Goal: Find specific page/section: Find specific page/section

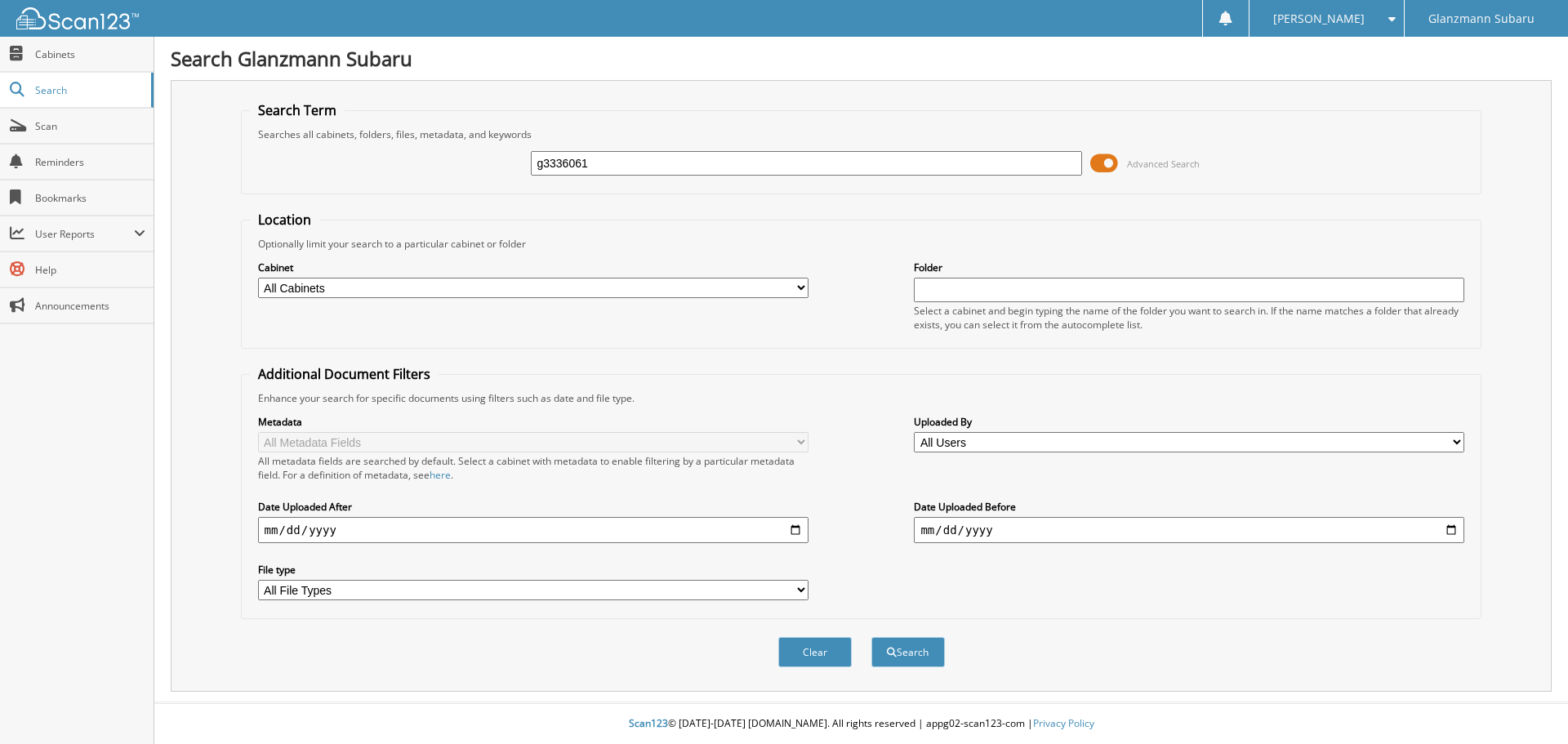
type input "g3336061"
click at [871, 636] on button "Search" at bounding box center [908, 651] width 74 height 30
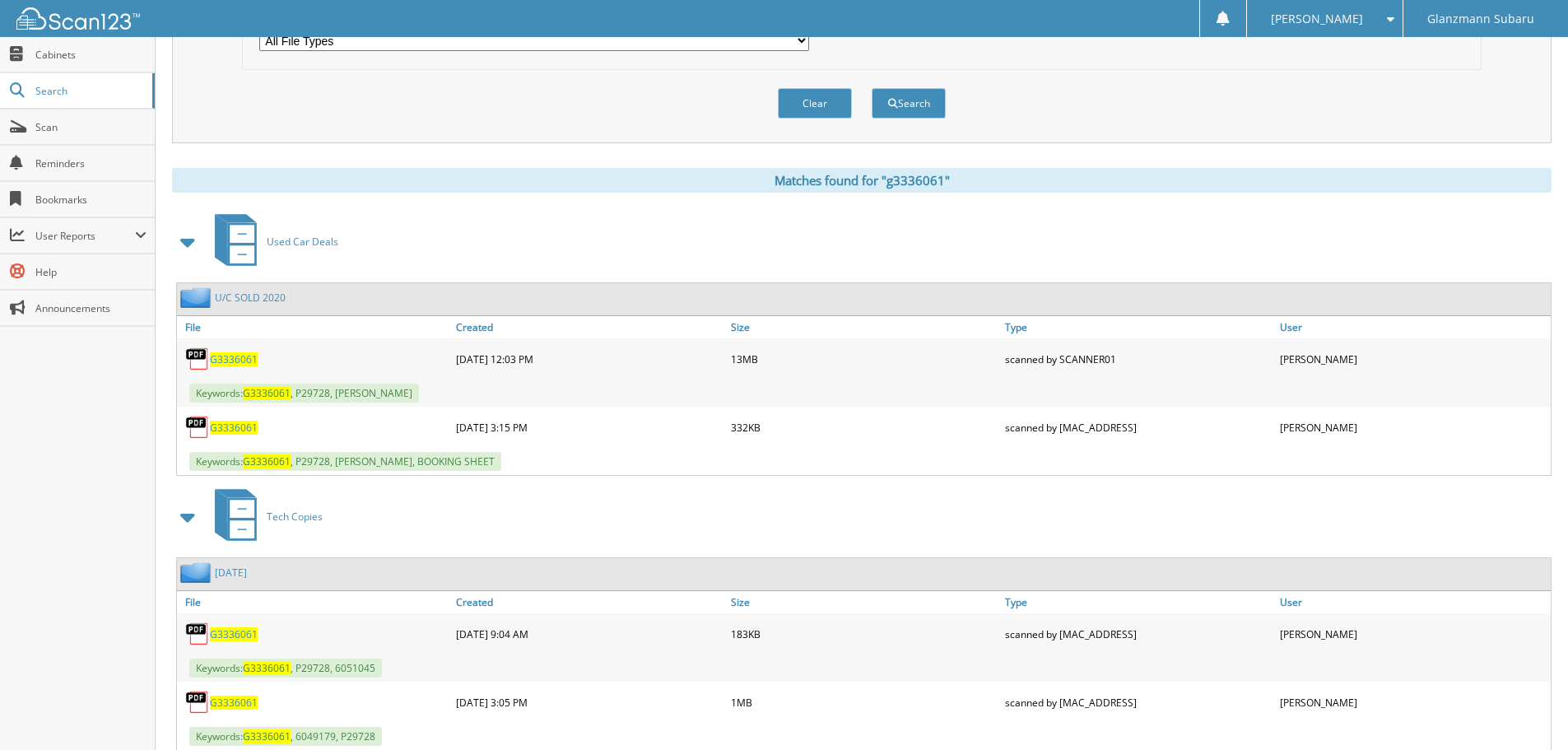
scroll to position [576, 0]
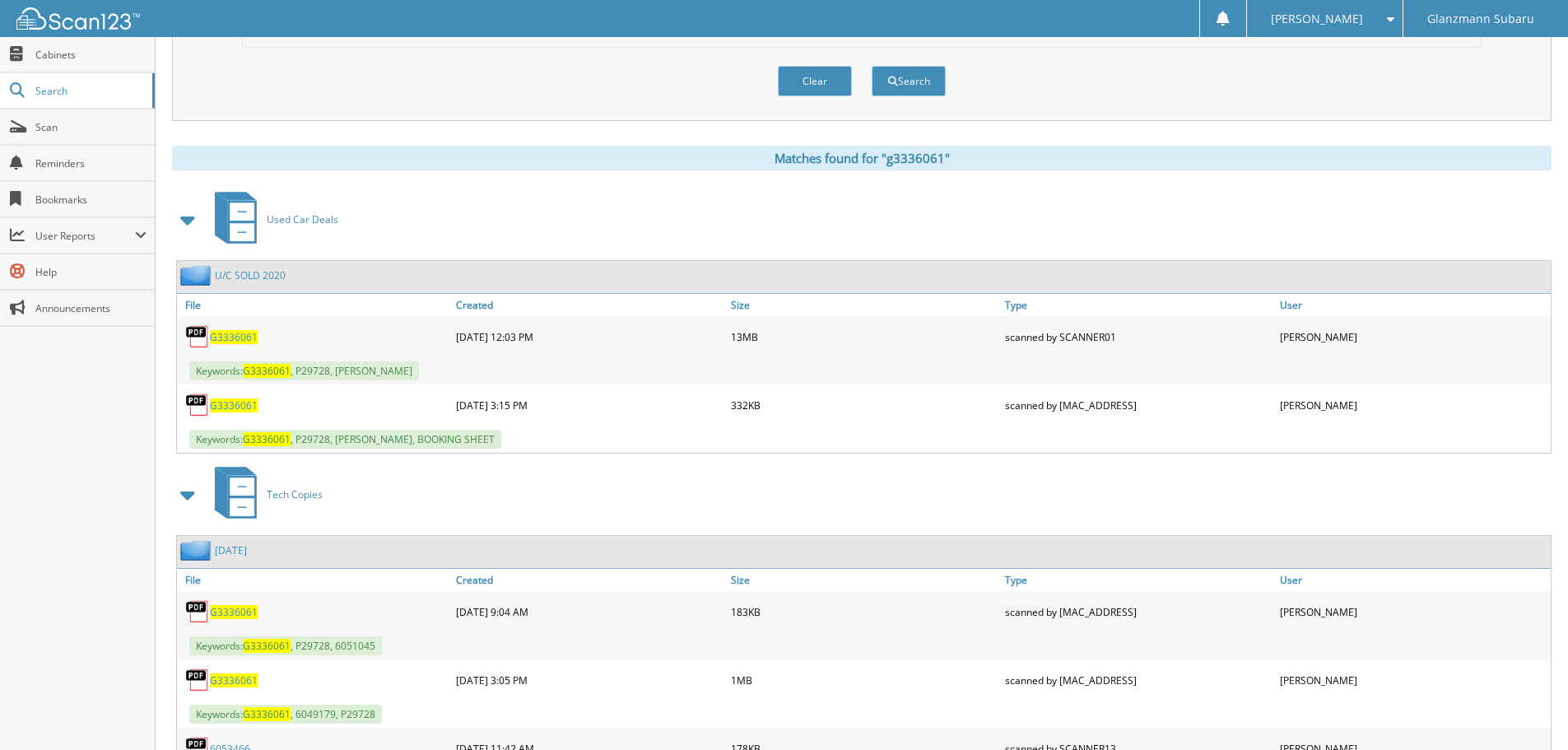
click at [245, 339] on span "G3336061" at bounding box center [233, 337] width 48 height 14
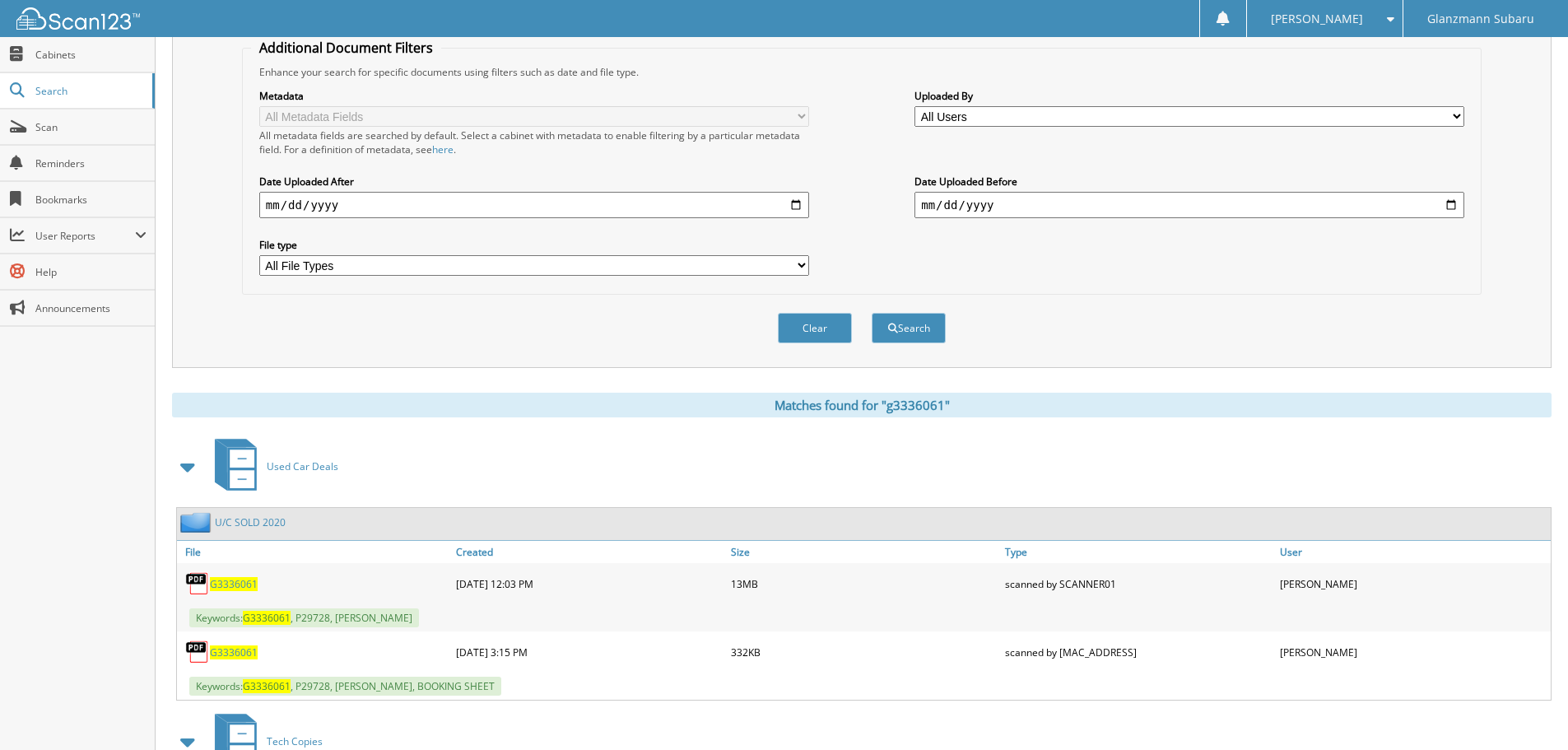
scroll to position [0, 0]
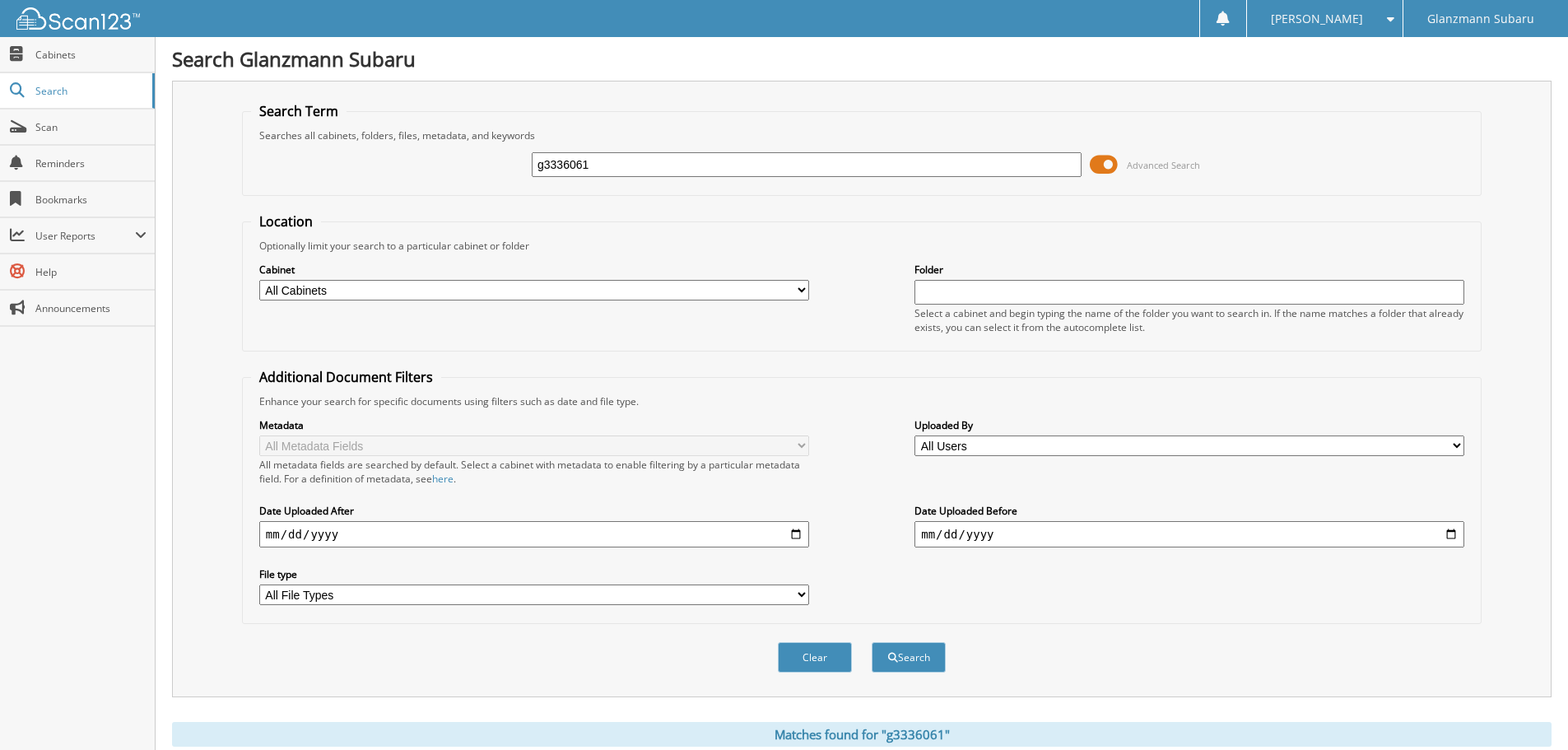
click at [647, 171] on input "g3336061" at bounding box center [806, 164] width 550 height 24
type input "L3612385"
click at [871, 642] on button "Search" at bounding box center [909, 656] width 74 height 30
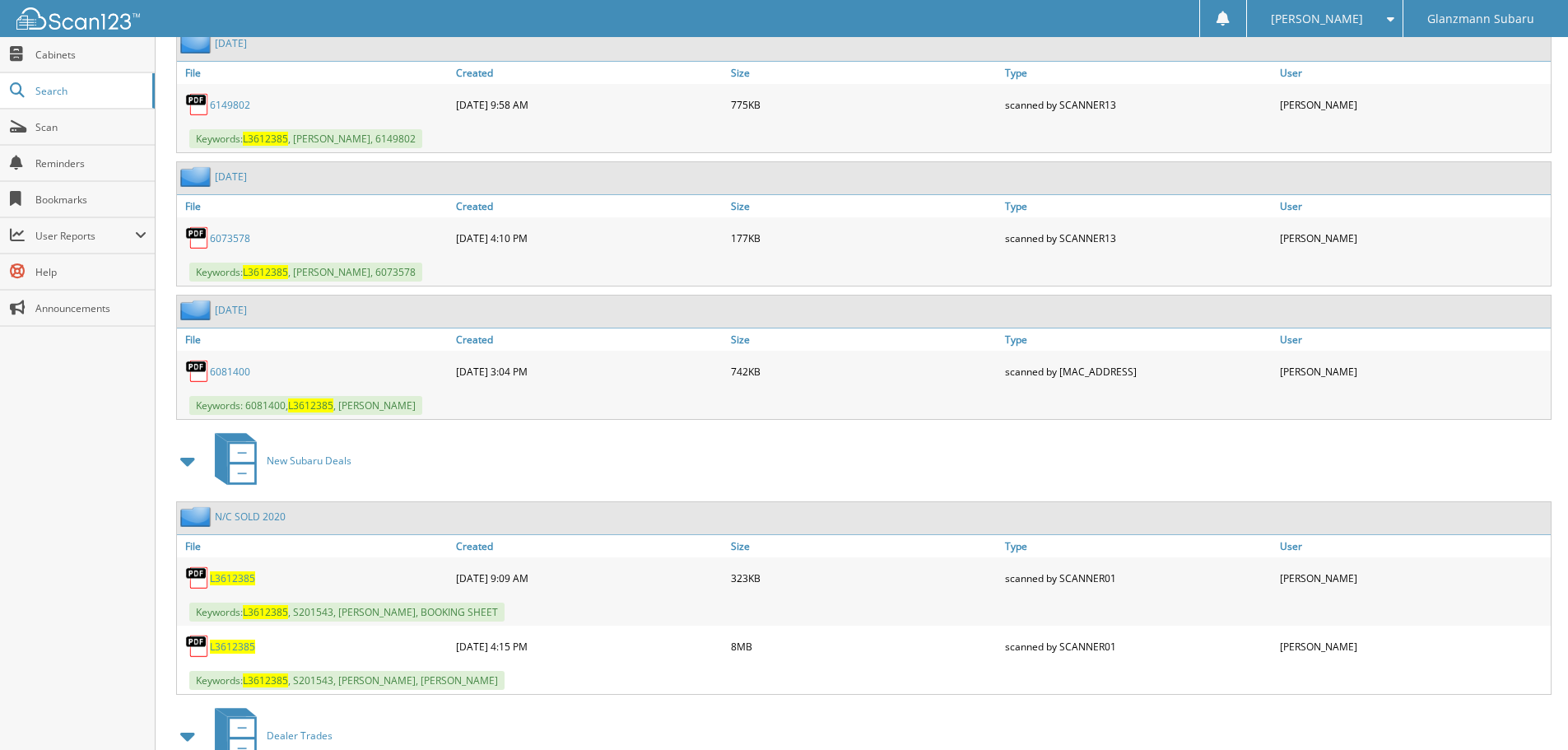
scroll to position [1479, 0]
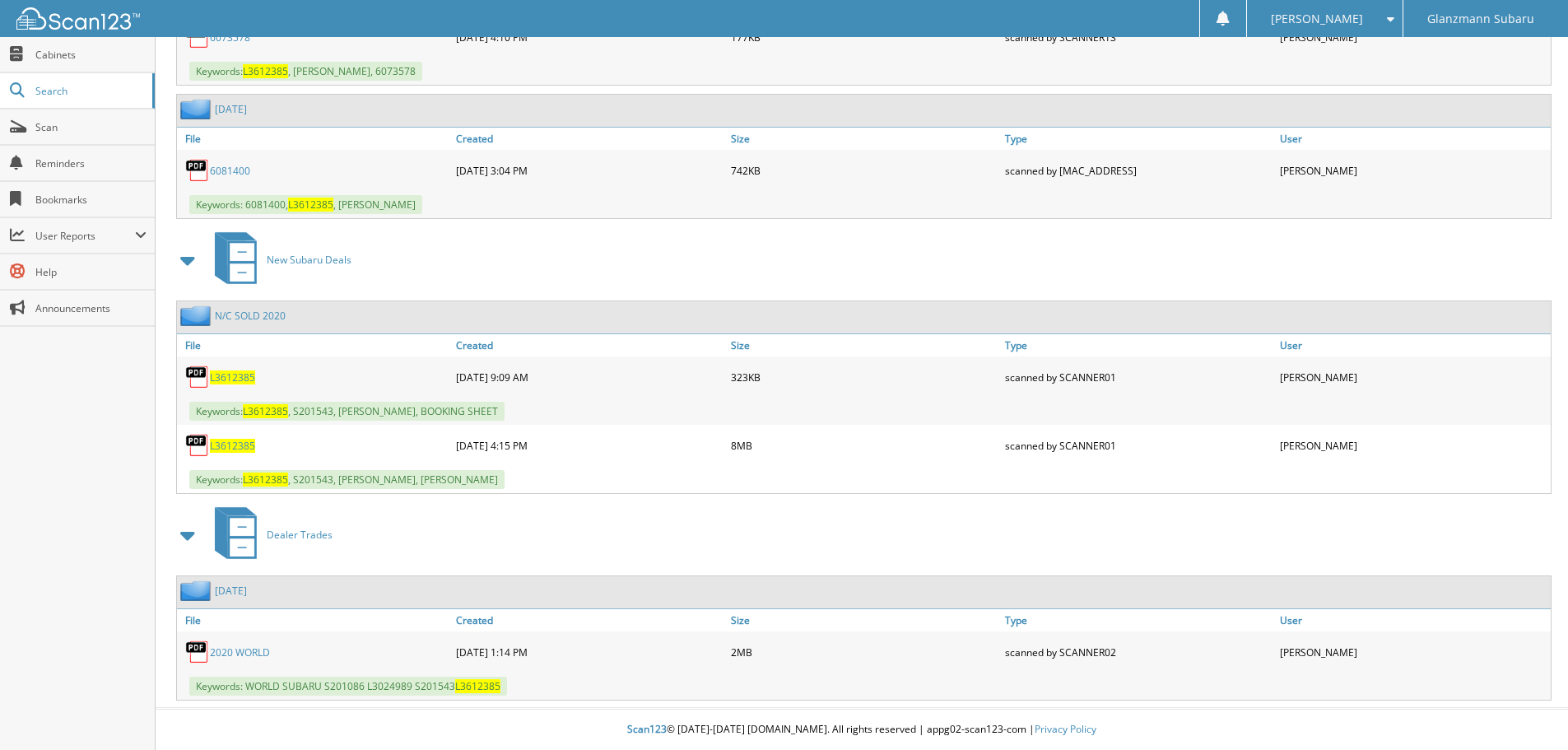
click at [242, 440] on span "L3612385" at bounding box center [233, 445] width 45 height 14
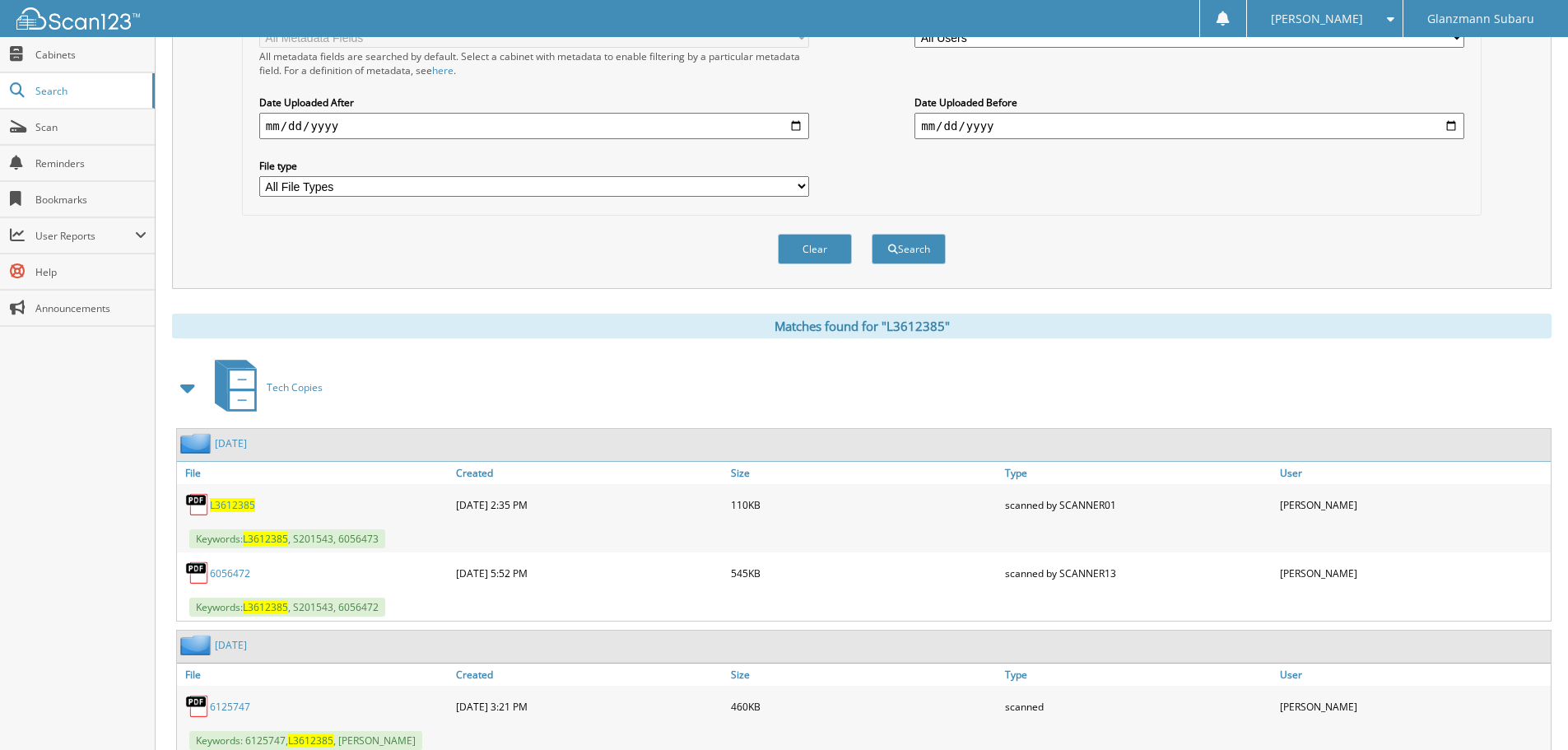
scroll to position [0, 0]
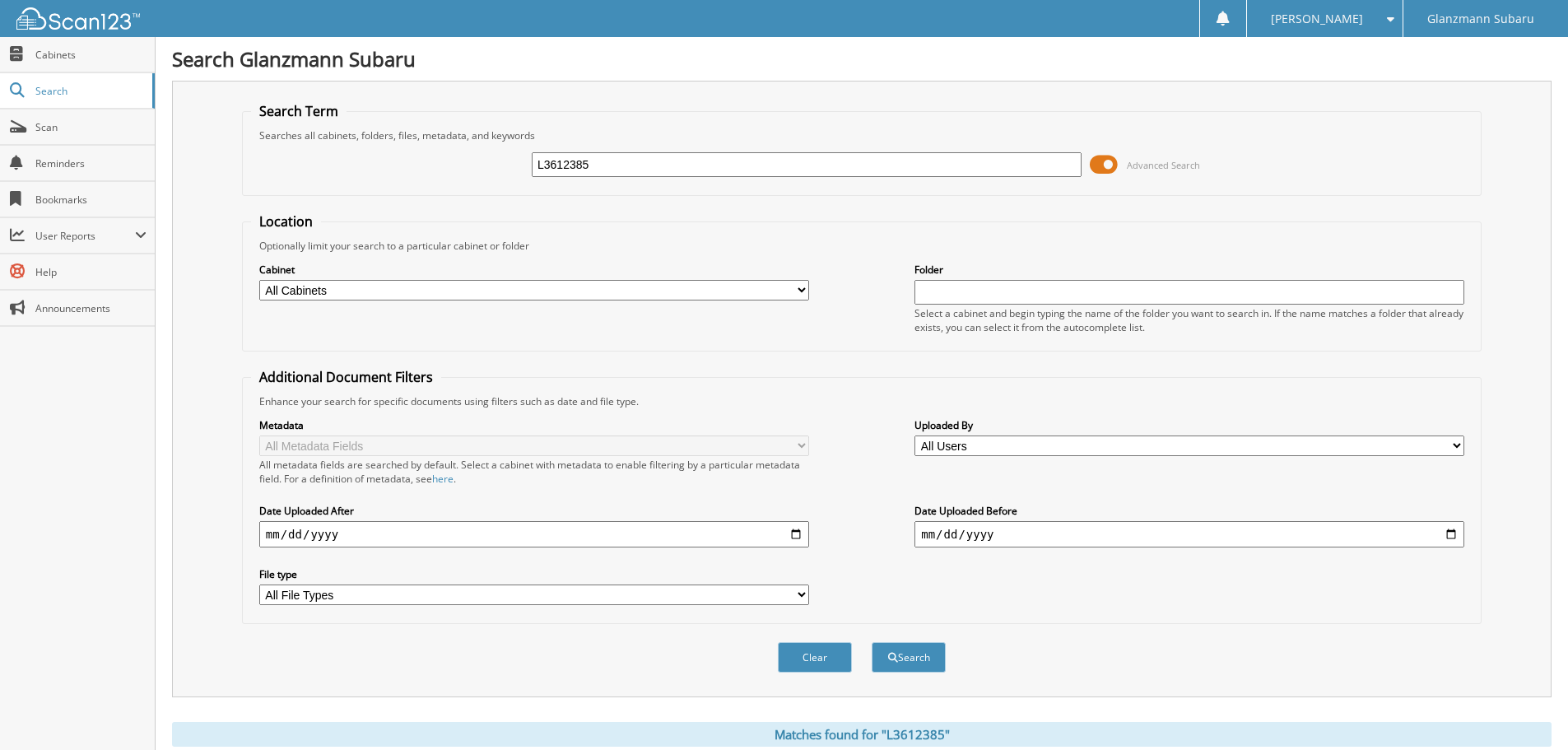
click at [615, 156] on input "L3612385" at bounding box center [806, 164] width 550 height 24
type input "J3032420"
click at [871, 642] on button "Search" at bounding box center [909, 656] width 74 height 30
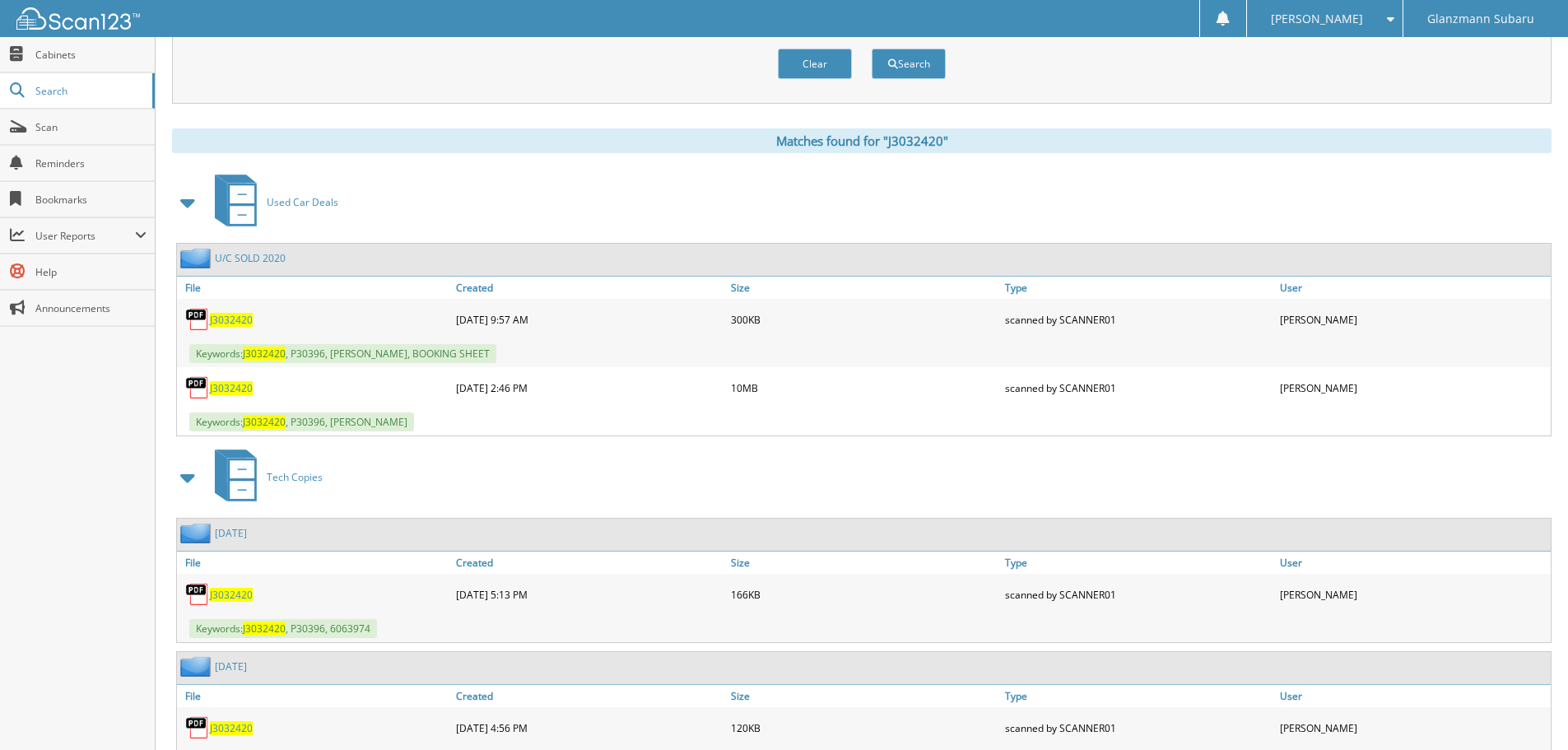
scroll to position [588, 0]
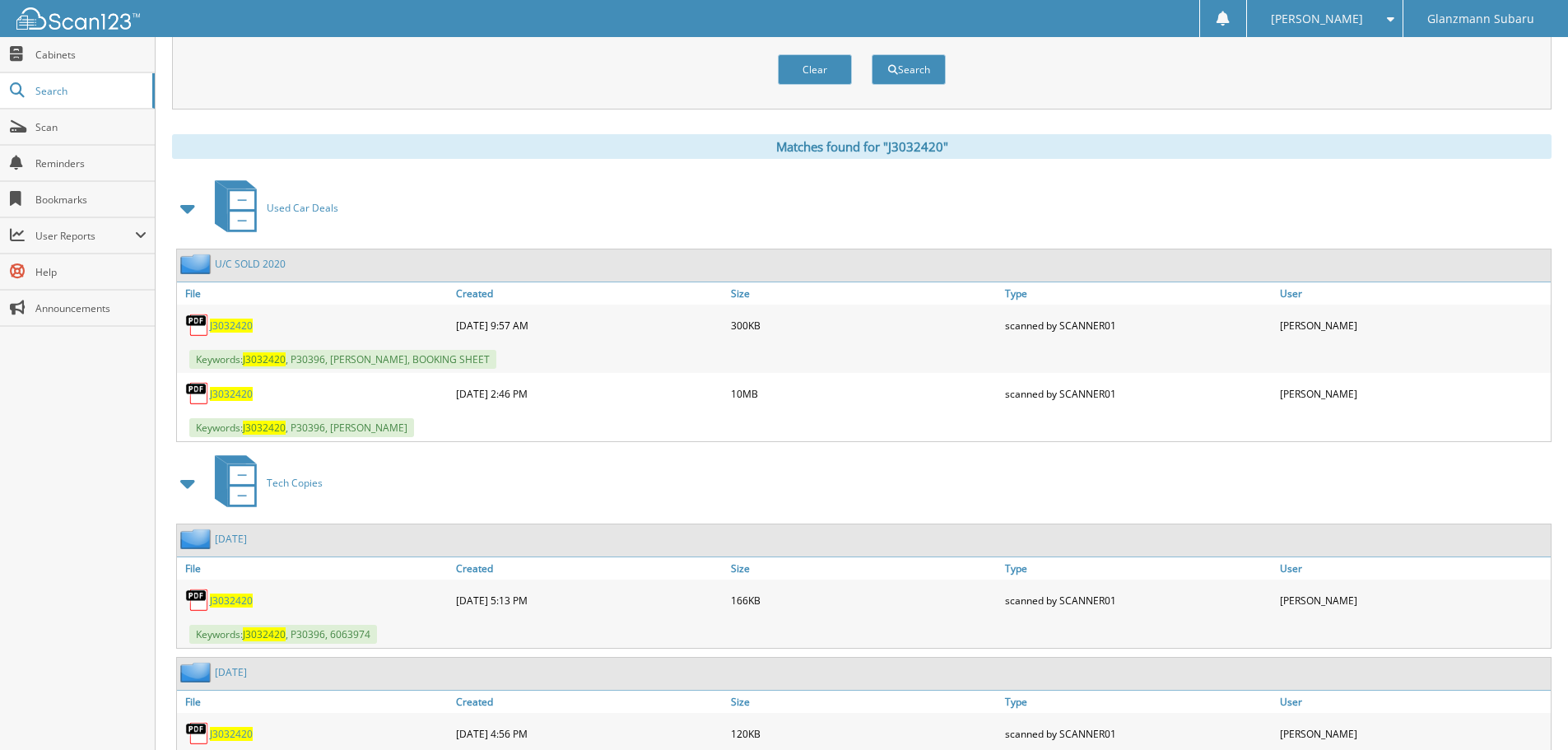
click at [241, 395] on span "J3032420" at bounding box center [232, 394] width 43 height 14
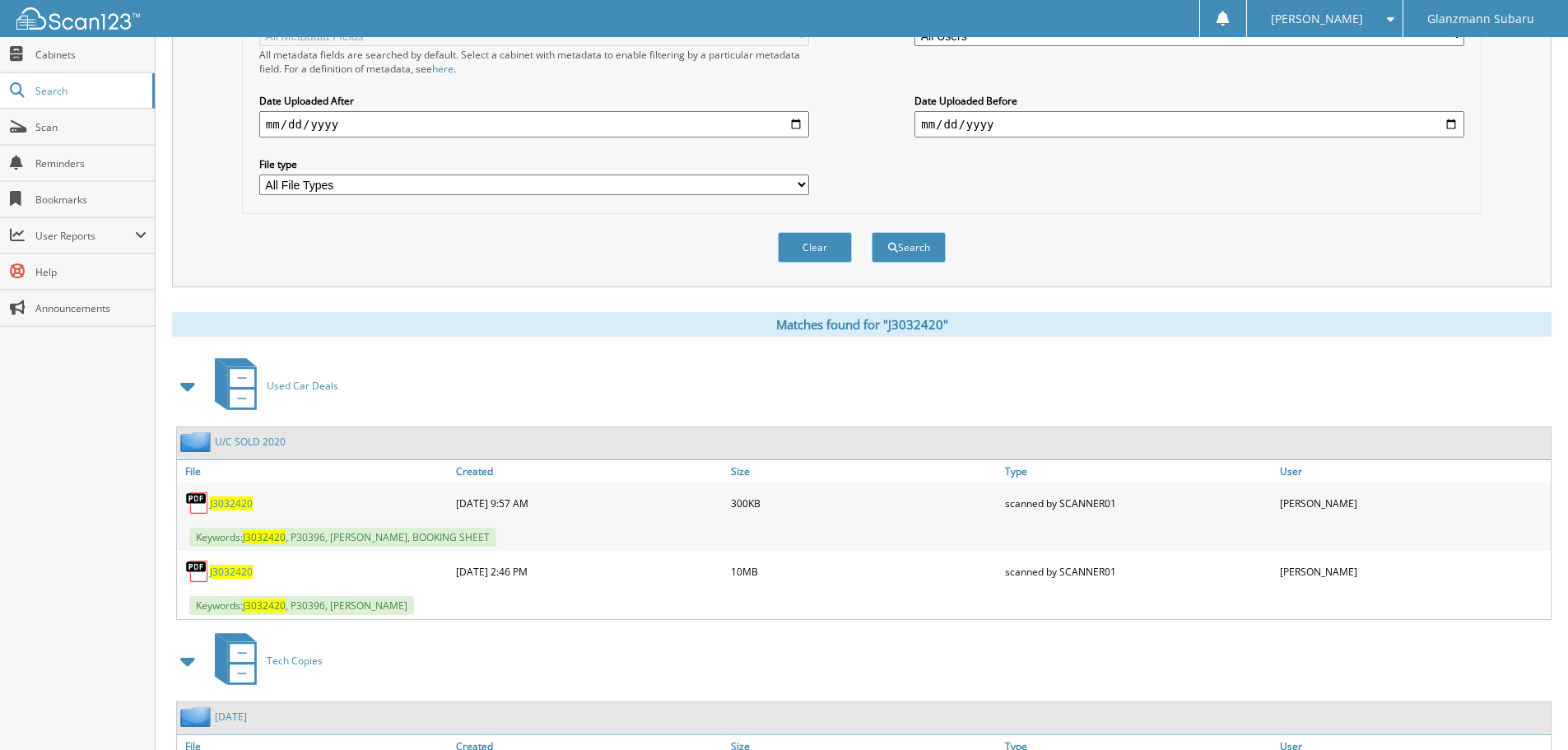
scroll to position [94, 0]
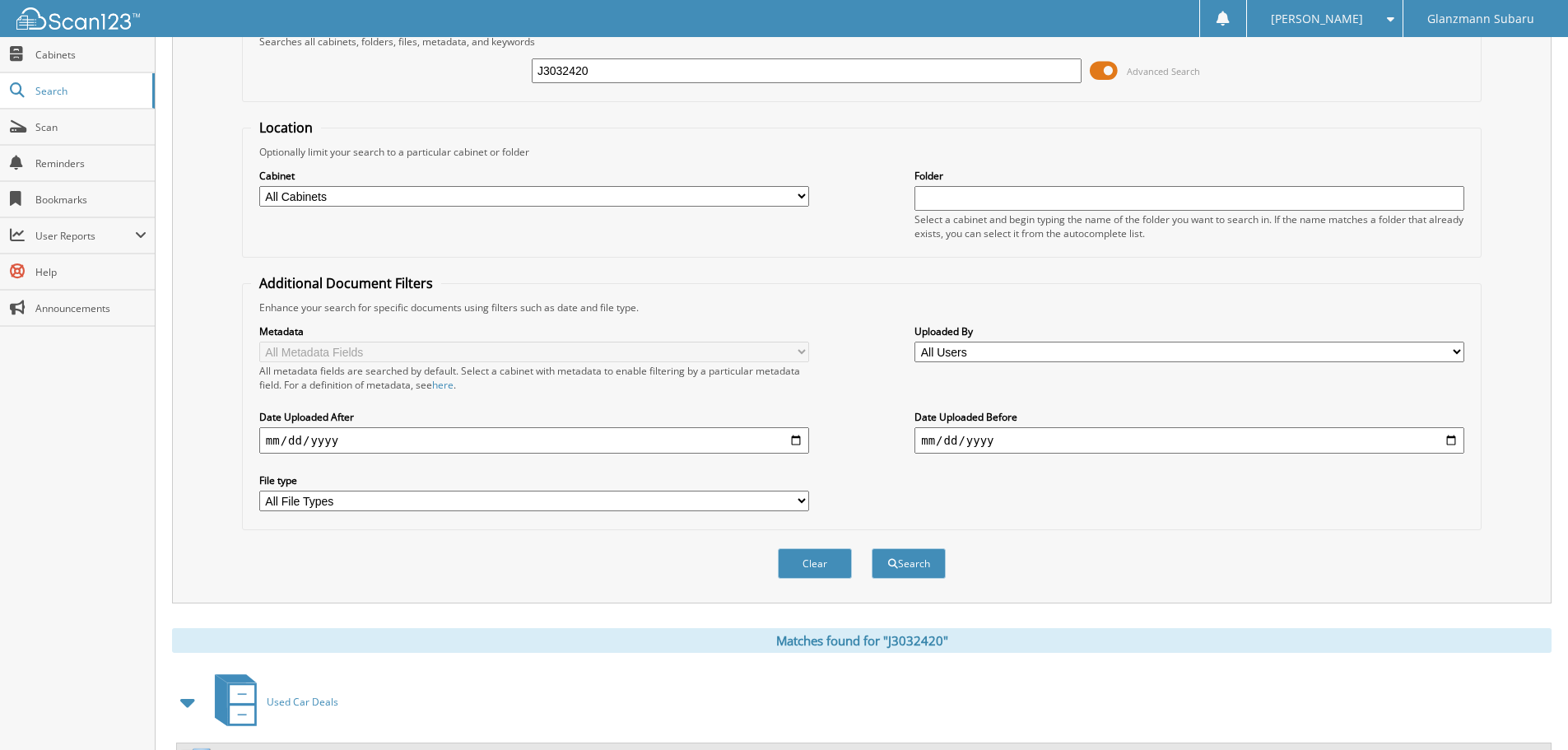
click at [614, 68] on input "J3032420" at bounding box center [806, 70] width 550 height 24
type input "N8701560"
click at [871, 548] on button "Search" at bounding box center [909, 562] width 74 height 30
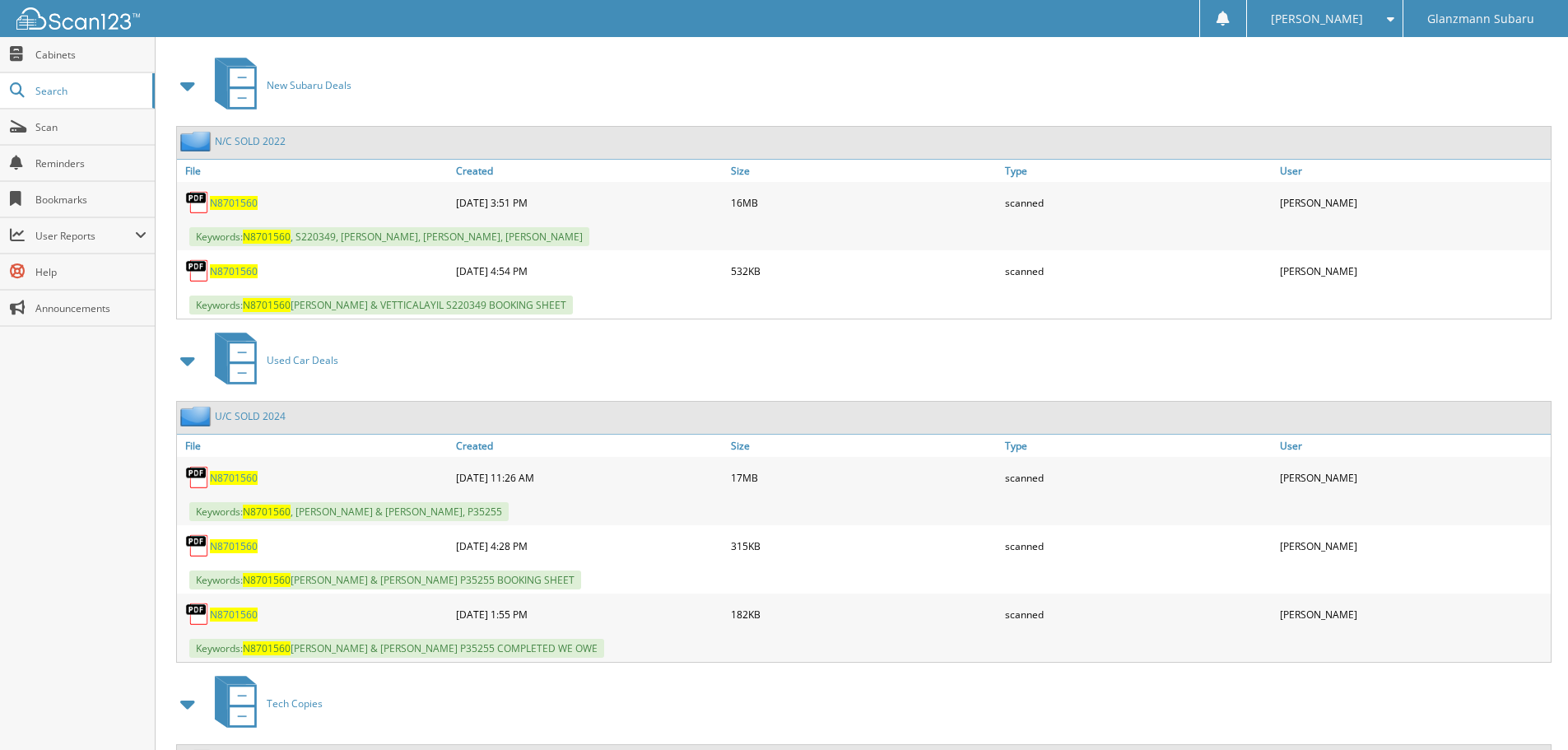
scroll to position [740, 0]
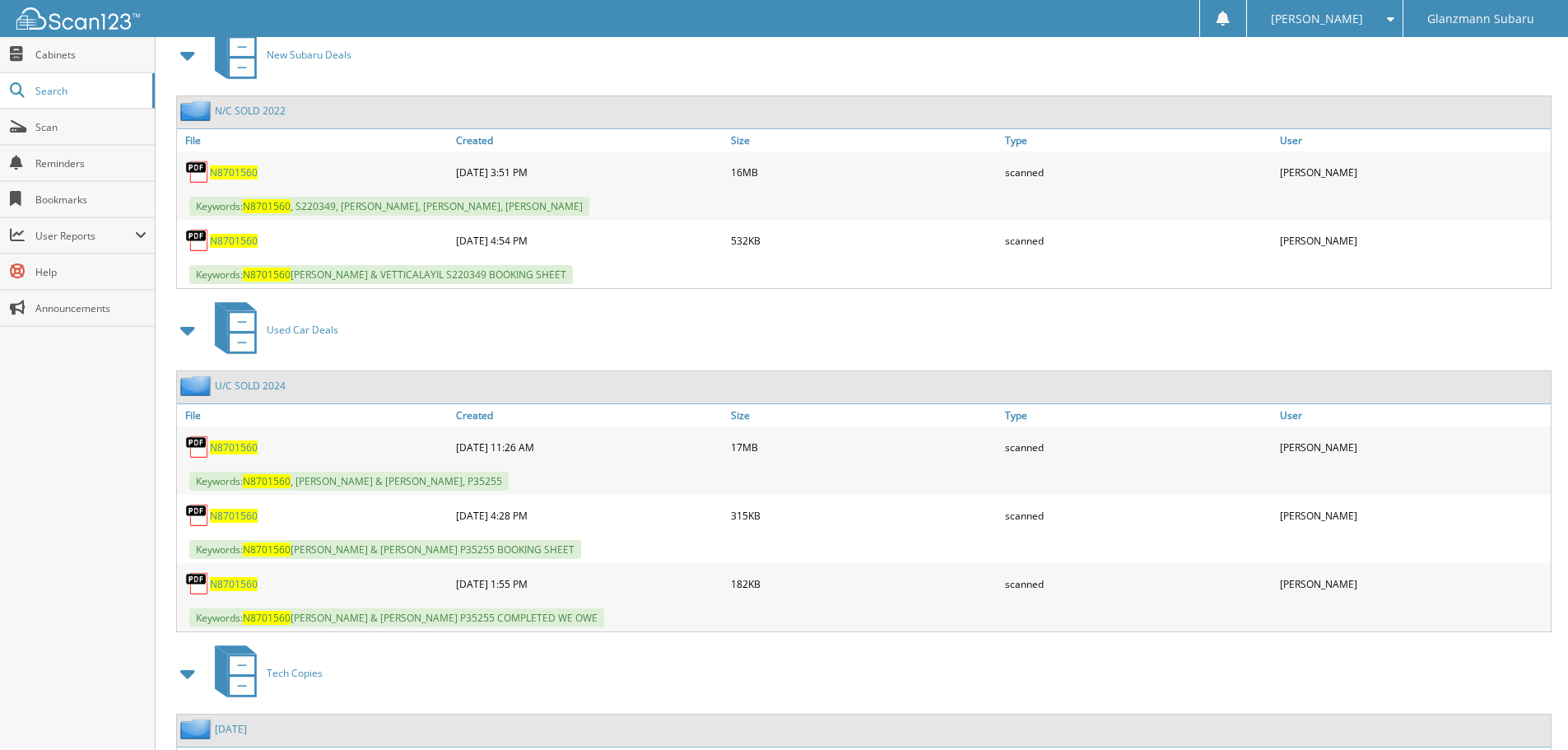
click at [223, 442] on span "N8701560" at bounding box center [233, 447] width 48 height 14
click at [28, 123] on link "Scan" at bounding box center [77, 127] width 154 height 35
